Goal: Understand process/instructions: Learn how to perform a task or action

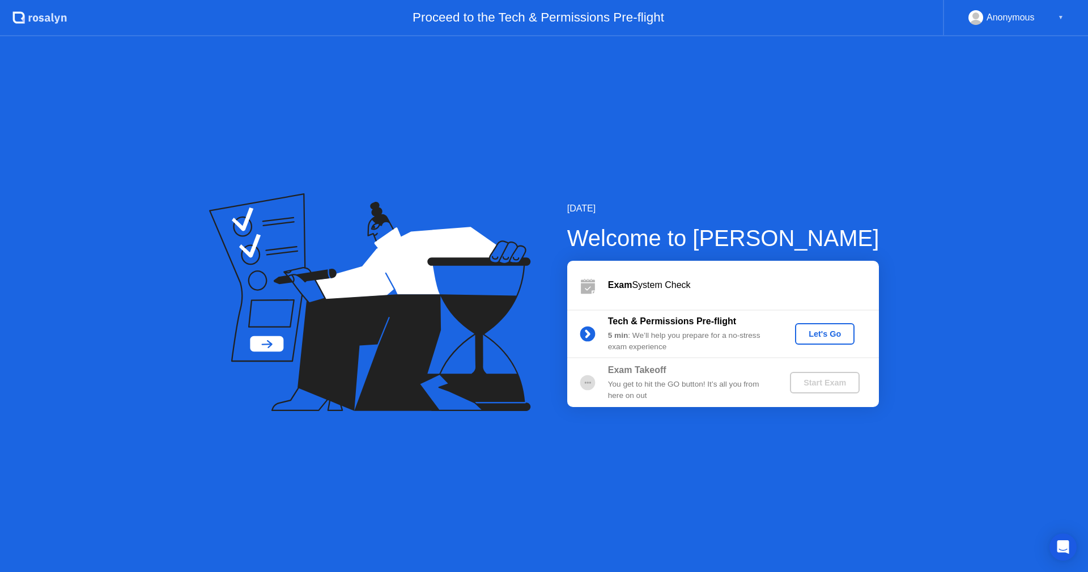
click at [839, 330] on div "Let's Go" at bounding box center [825, 333] width 50 height 9
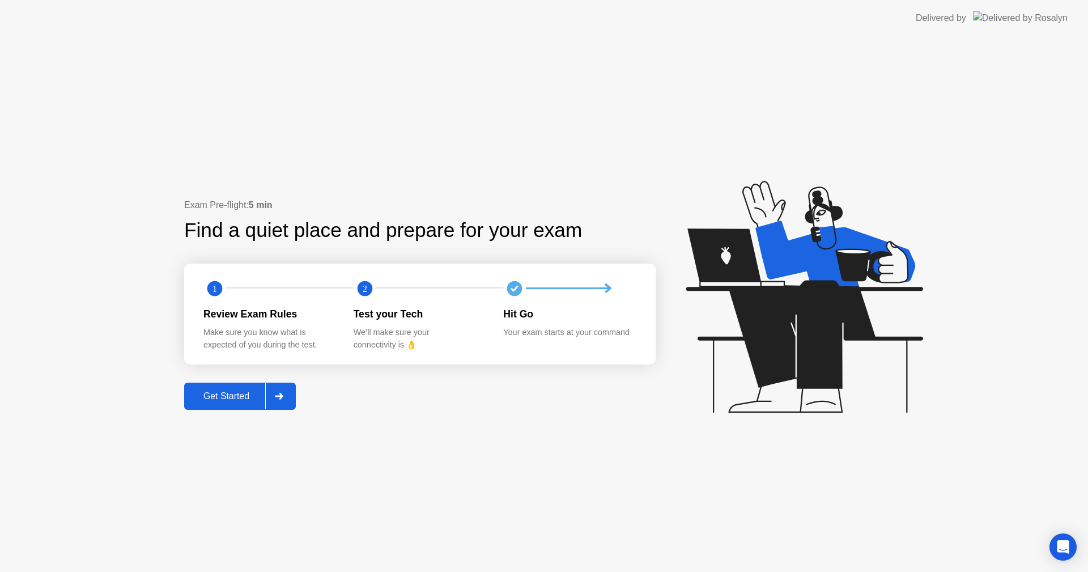
click at [217, 392] on div "Get Started" at bounding box center [227, 396] width 78 height 10
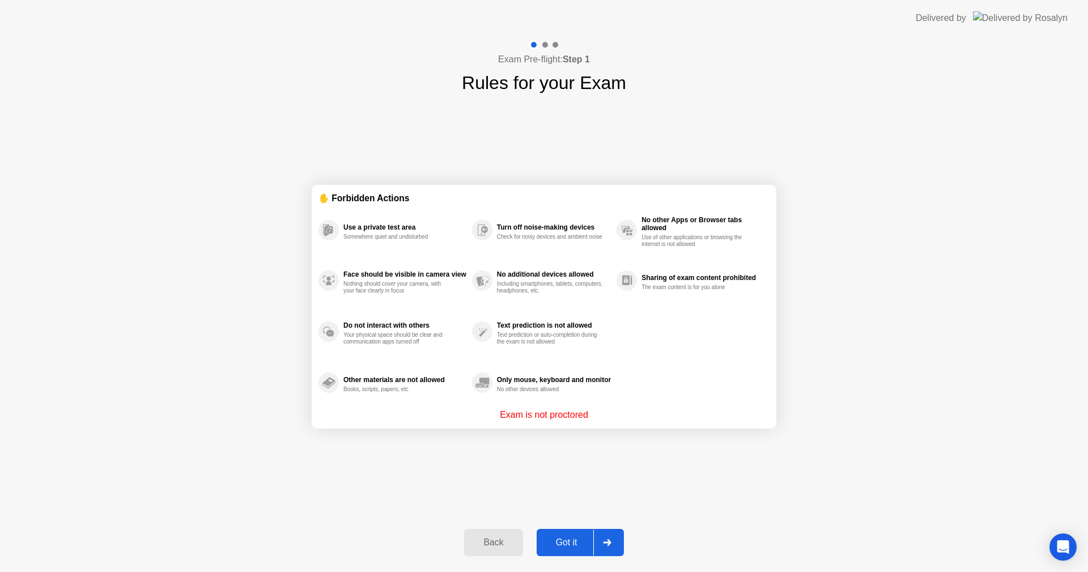
click at [595, 529] on button "Got it" at bounding box center [580, 542] width 87 height 27
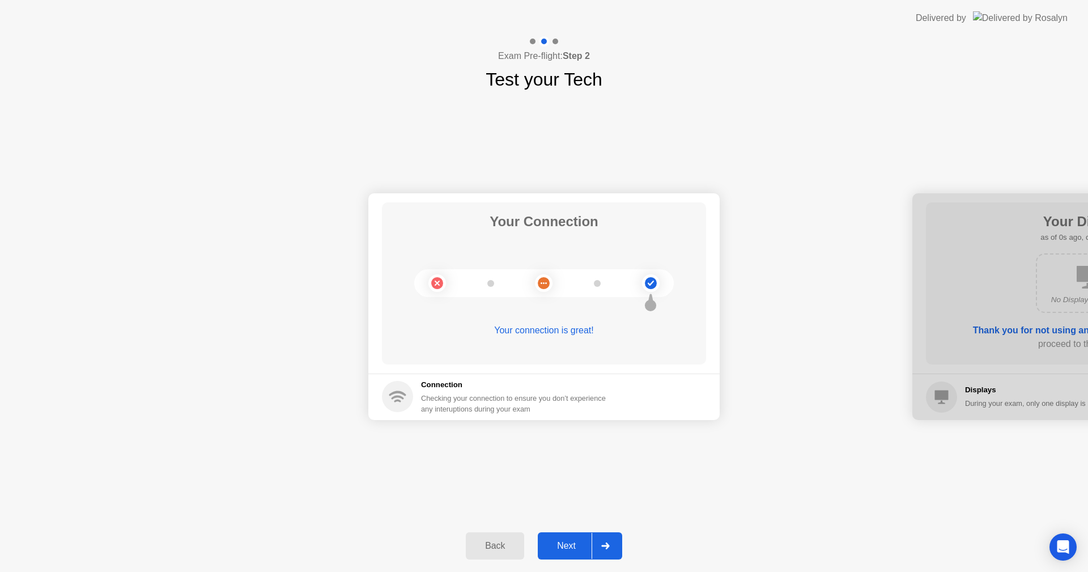
click at [603, 542] on icon at bounding box center [605, 545] width 9 height 7
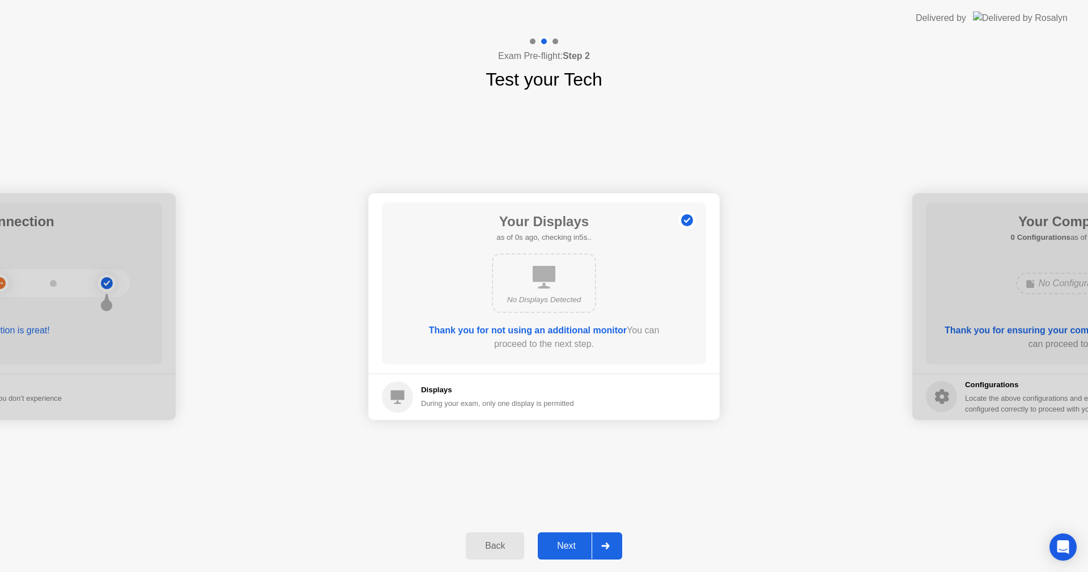
click at [603, 542] on icon at bounding box center [605, 545] width 9 height 7
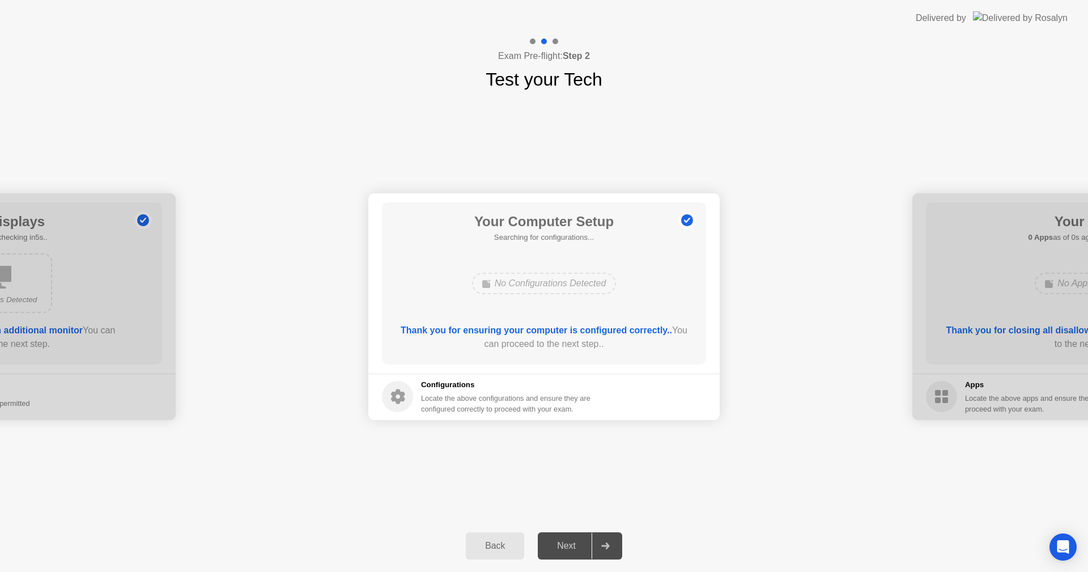
click at [602, 542] on icon at bounding box center [605, 545] width 9 height 7
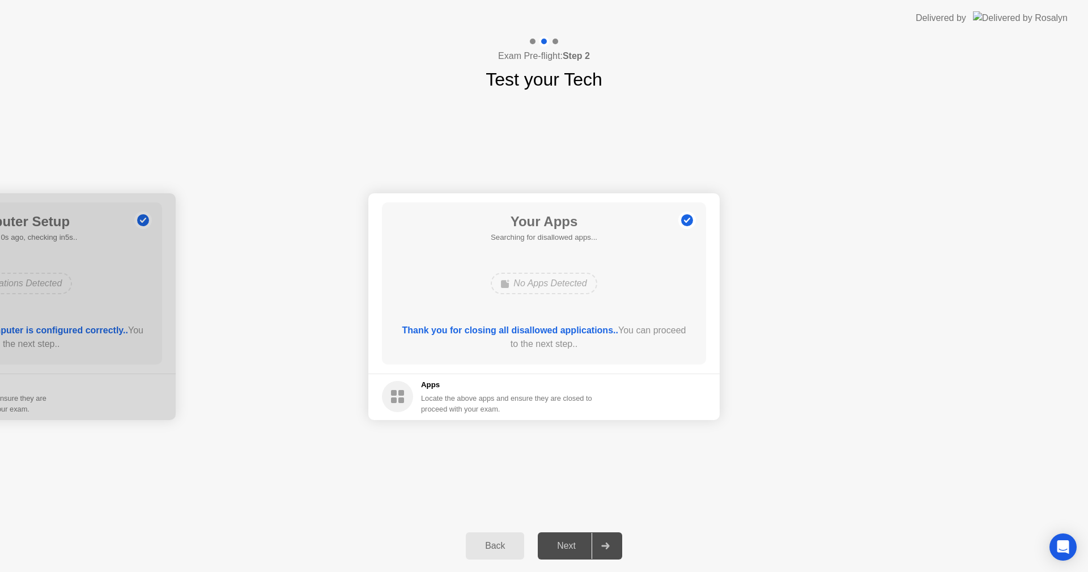
click at [602, 542] on icon at bounding box center [605, 545] width 9 height 7
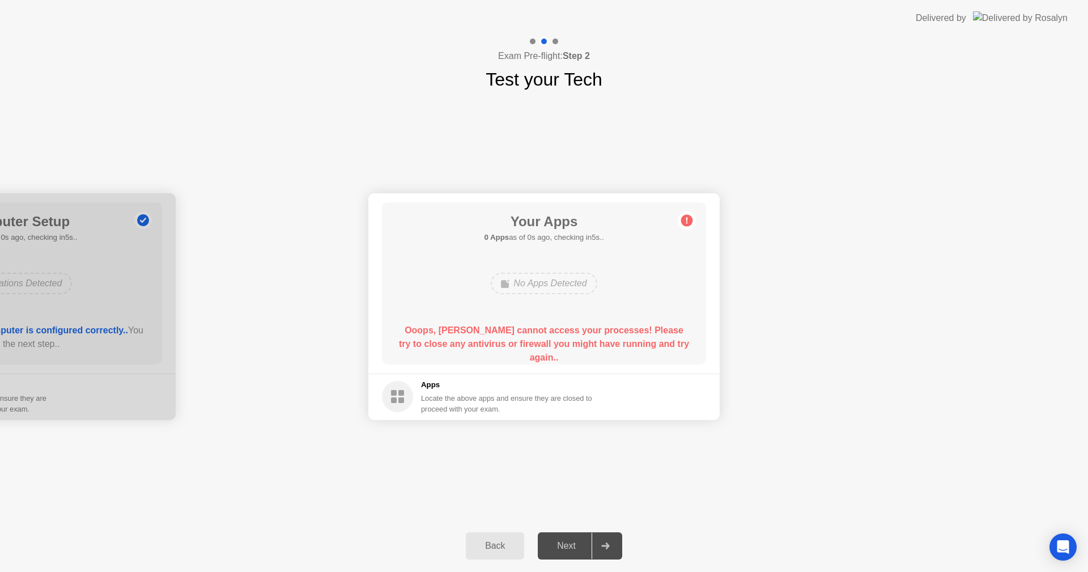
click at [602, 542] on icon at bounding box center [605, 545] width 9 height 7
